Goal: Task Accomplishment & Management: Use online tool/utility

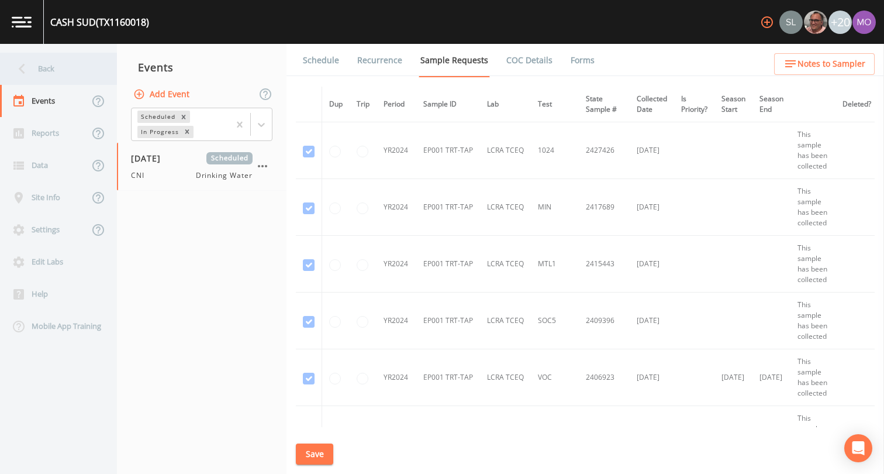
scroll to position [1536, 0]
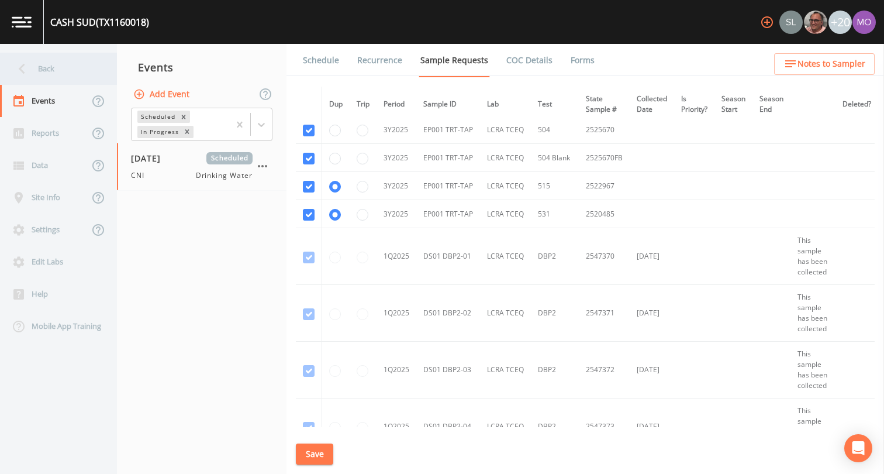
click at [50, 71] on div "Back" at bounding box center [52, 69] width 105 height 32
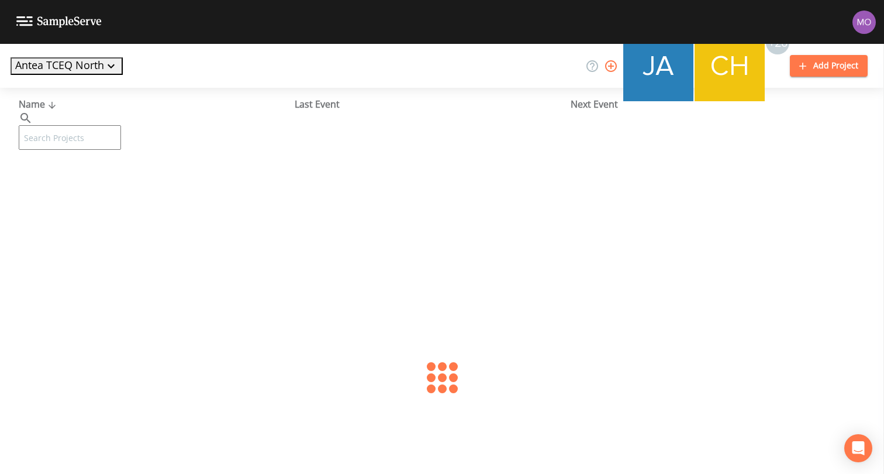
click at [81, 125] on input "text" at bounding box center [70, 137] width 102 height 25
paste input "TX1260017"
type input "TX1260017"
click at [96, 178] on link "BETHESDA WSC (TX1260017)" at bounding box center [81, 179] width 125 height 13
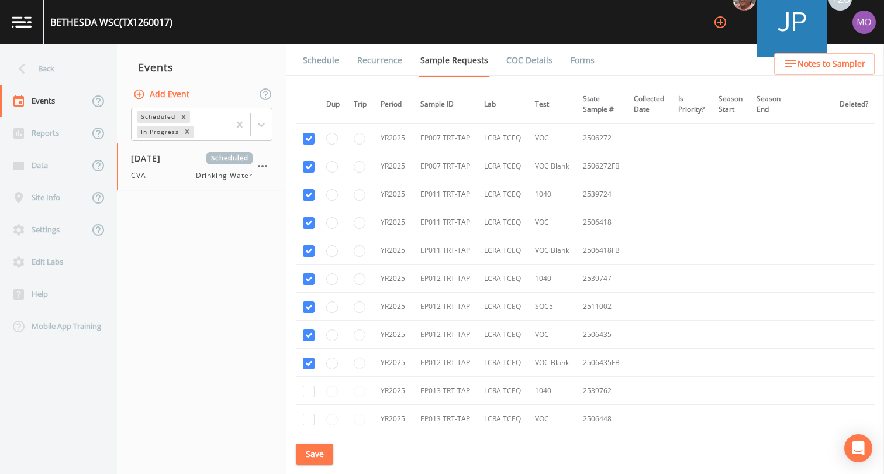
scroll to position [3762, 3]
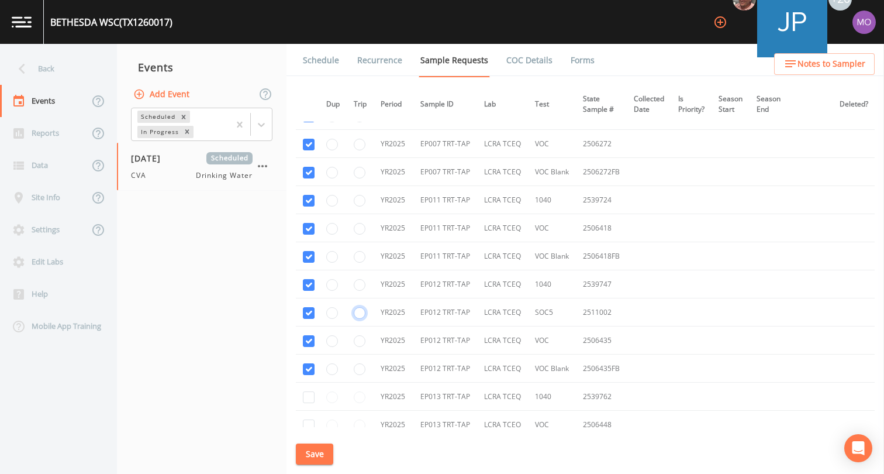
click at [361, 315] on input "radio" at bounding box center [360, 313] width 12 height 12
radio input "true"
click at [312, 451] on button "Save" at bounding box center [314, 454] width 37 height 22
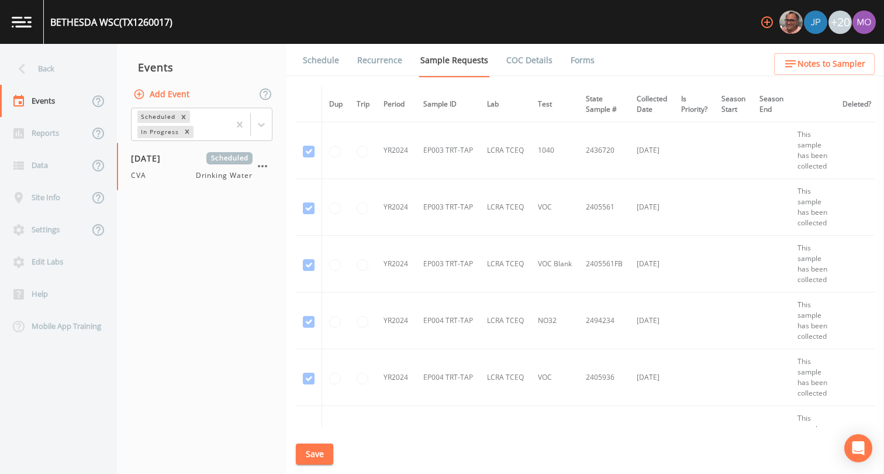
click at [52, 66] on div "Back" at bounding box center [52, 69] width 105 height 32
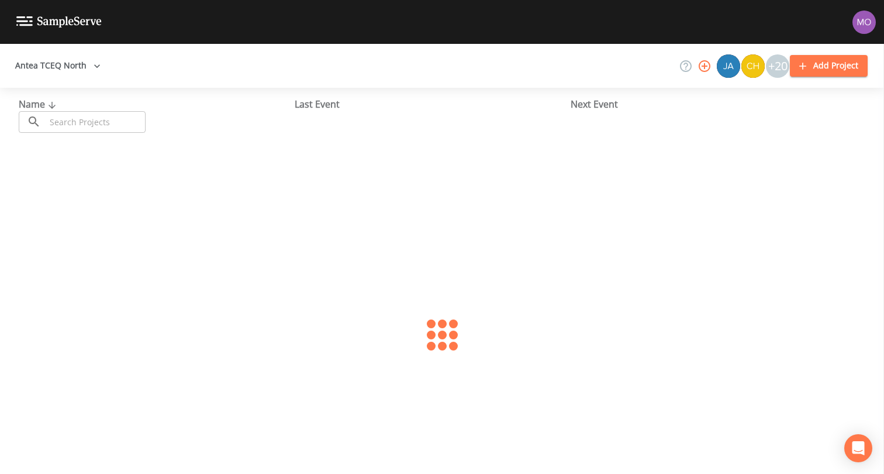
click at [87, 118] on input "text" at bounding box center [96, 122] width 100 height 22
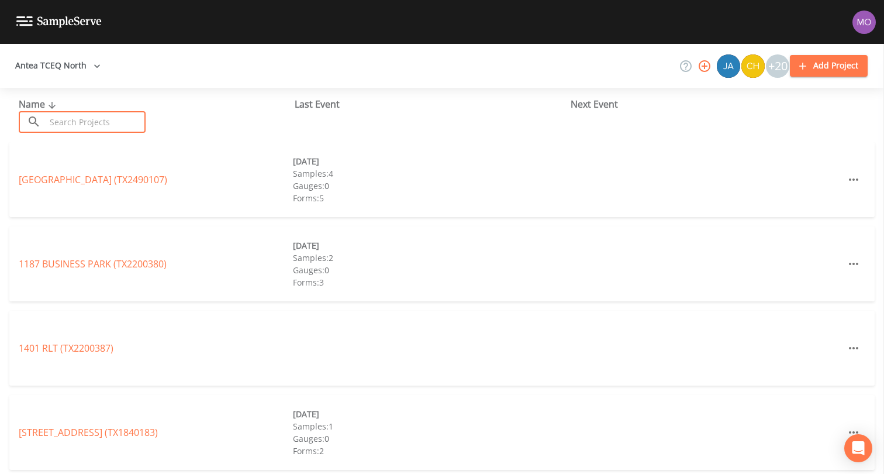
paste input "TX2200105"
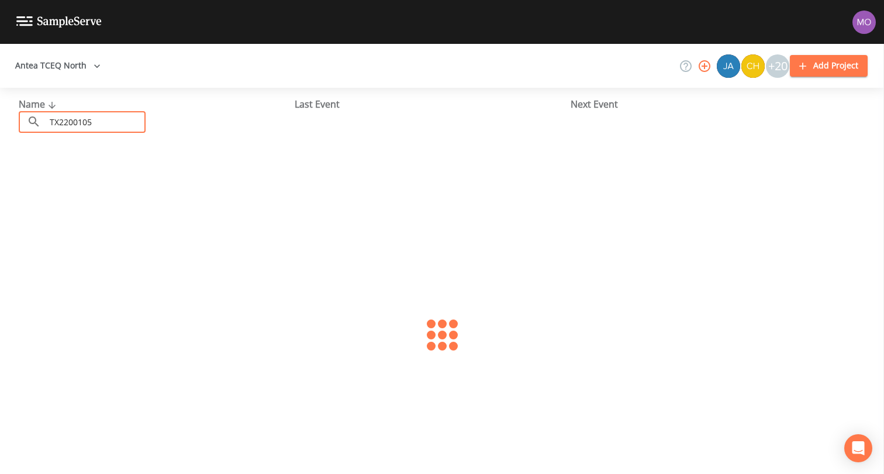
type input "TX2200105"
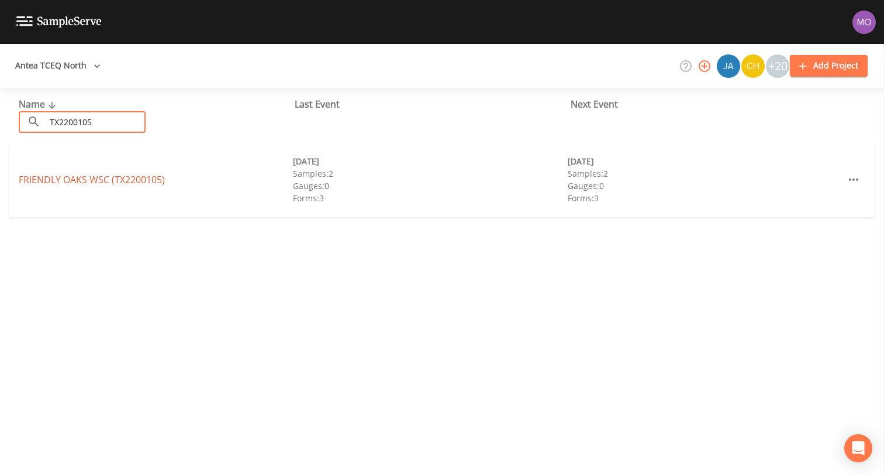
click at [75, 178] on link "[GEOGRAPHIC_DATA] (TX2200105)" at bounding box center [92, 179] width 146 height 13
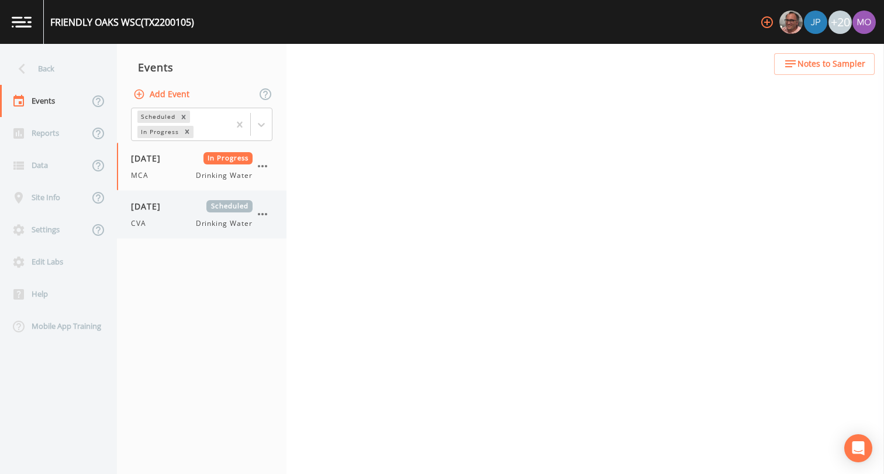
click at [156, 208] on span "[DATE]" at bounding box center [150, 206] width 38 height 12
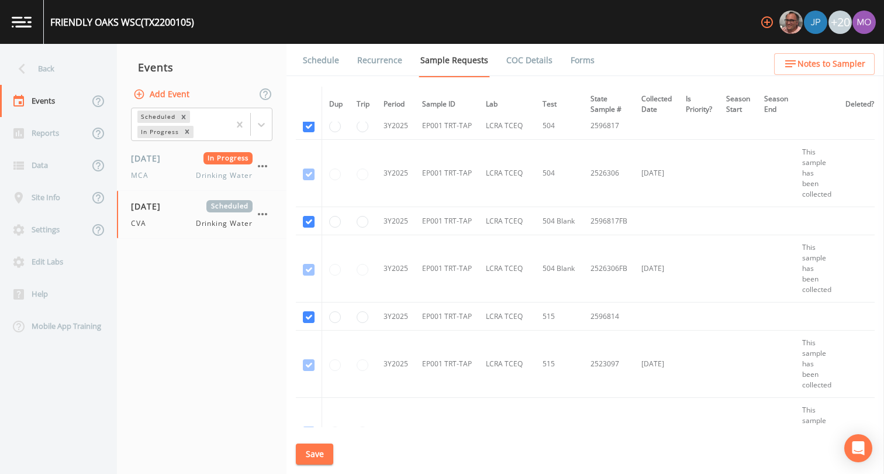
scroll to position [567, 0]
click at [329, 316] on input "radio" at bounding box center [335, 316] width 12 height 12
radio input "true"
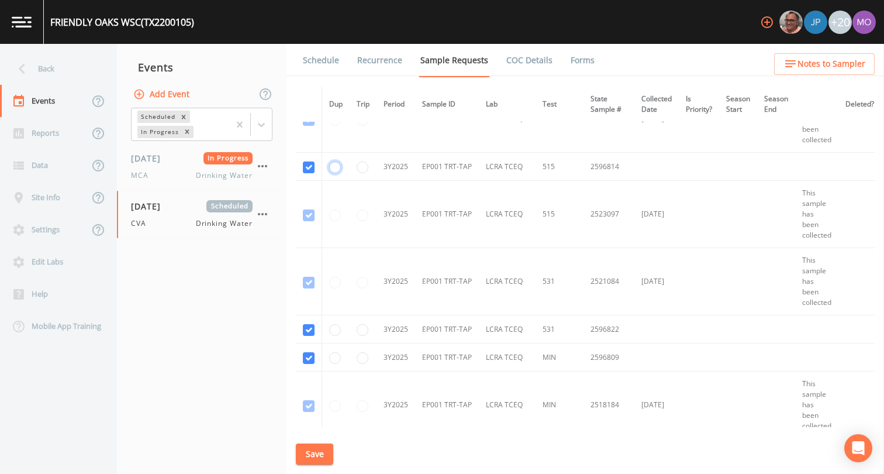
scroll to position [716, 0]
click at [333, 328] on input "radio" at bounding box center [335, 329] width 12 height 12
radio input "true"
click at [319, 461] on button "Save" at bounding box center [314, 454] width 37 height 22
